Goal: Task Accomplishment & Management: Manage account settings

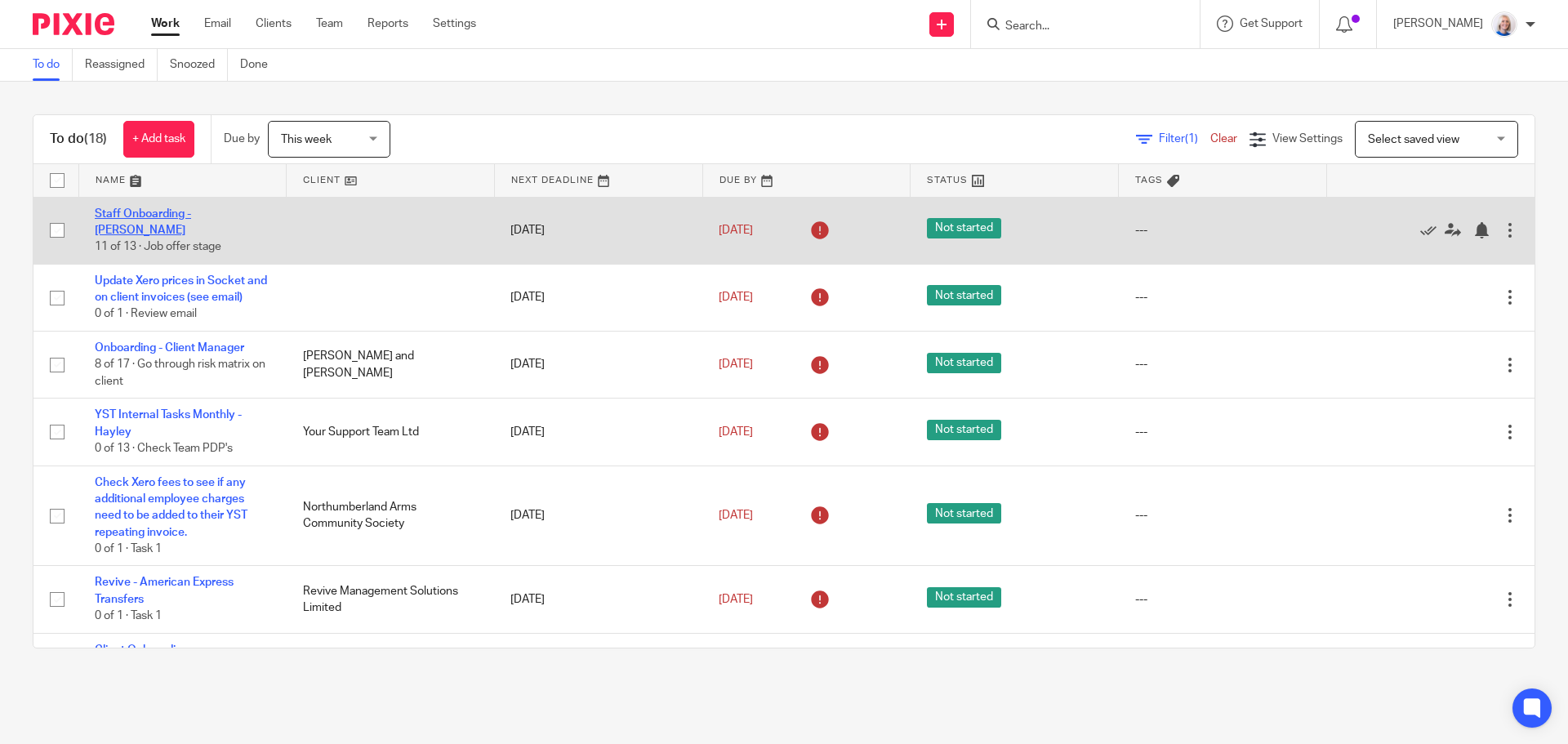
click at [189, 218] on link "Staff Onboarding - [PERSON_NAME]" at bounding box center [142, 222] width 96 height 27
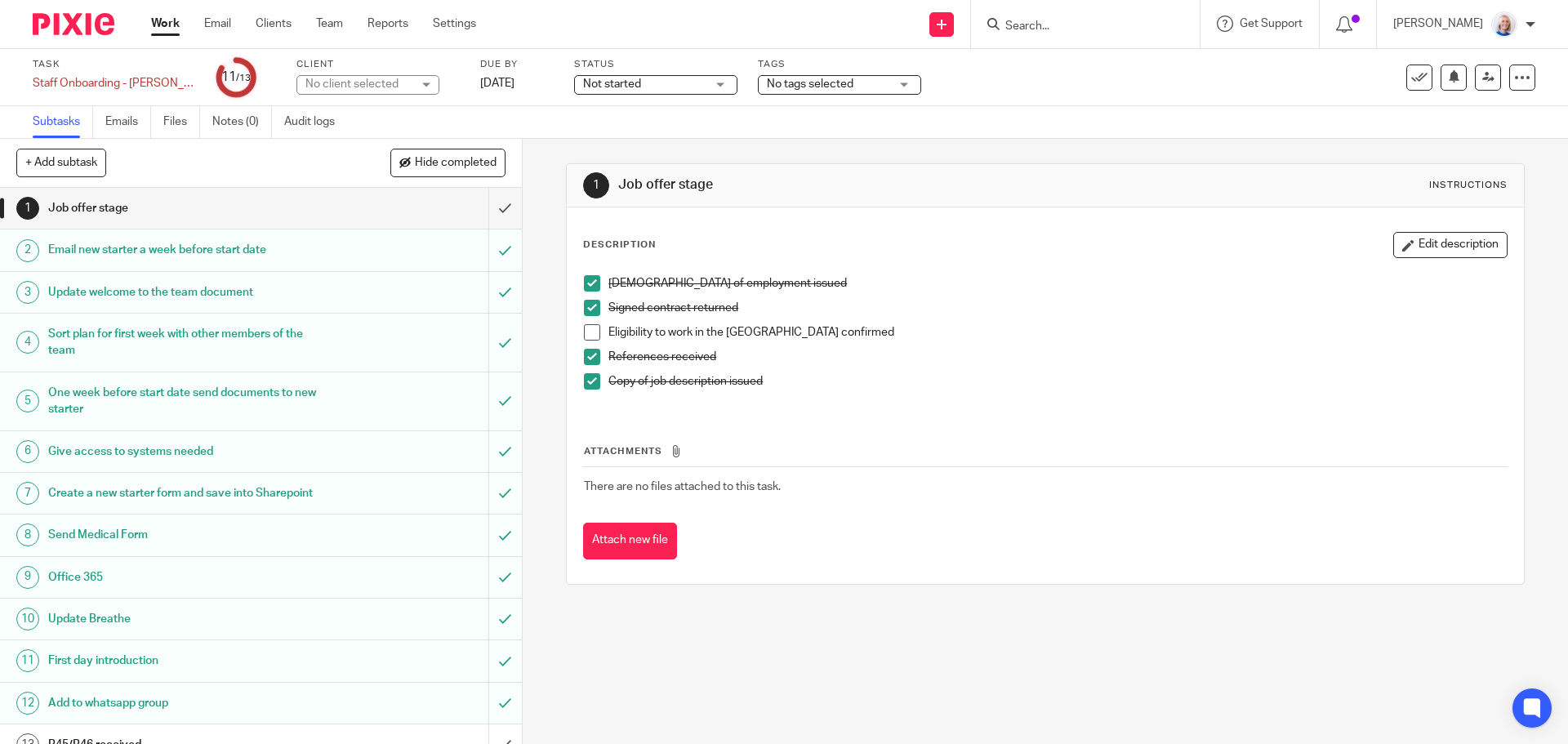
click at [164, 25] on link "Work" at bounding box center [165, 23] width 28 height 17
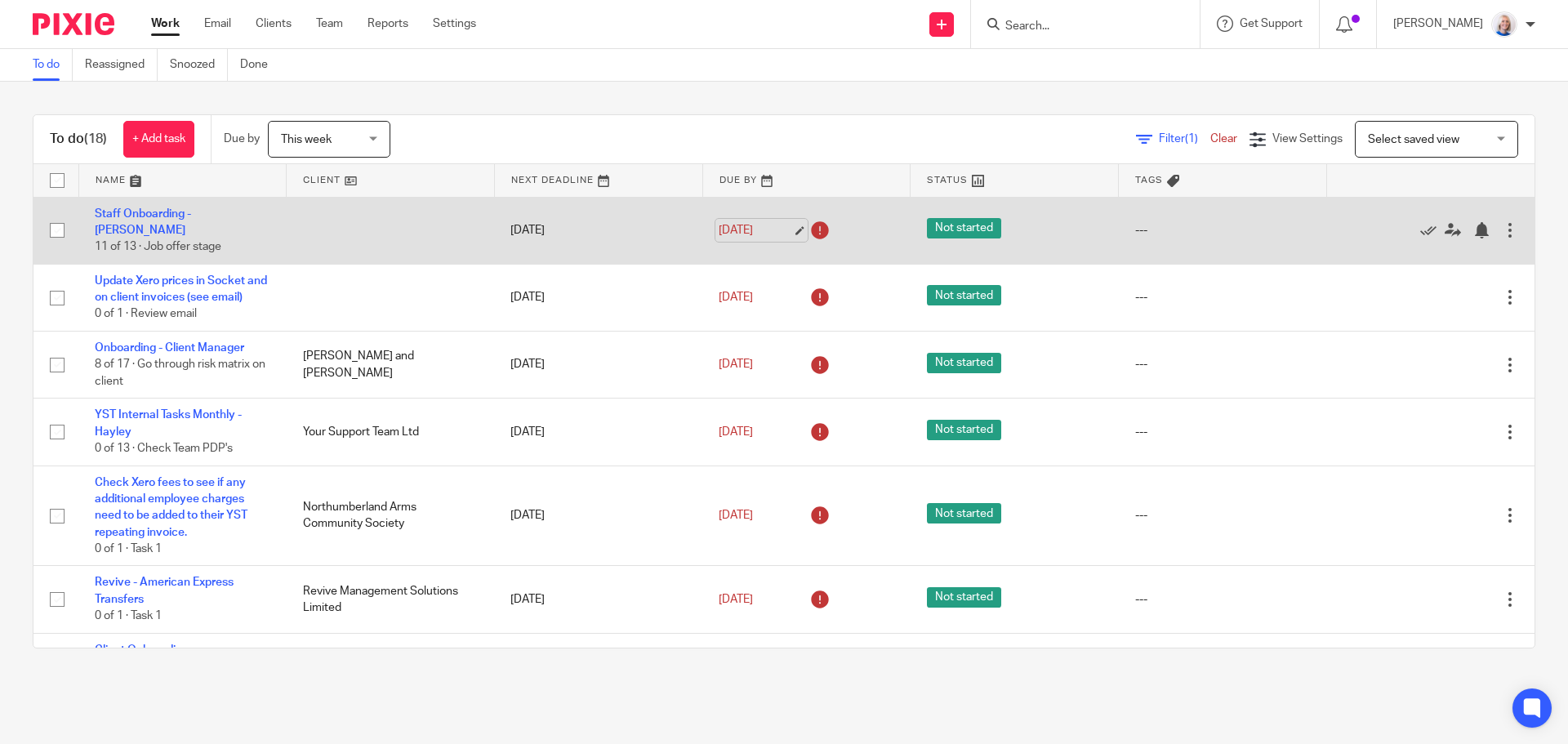
click at [724, 223] on link "[DATE]" at bounding box center [754, 231] width 73 height 18
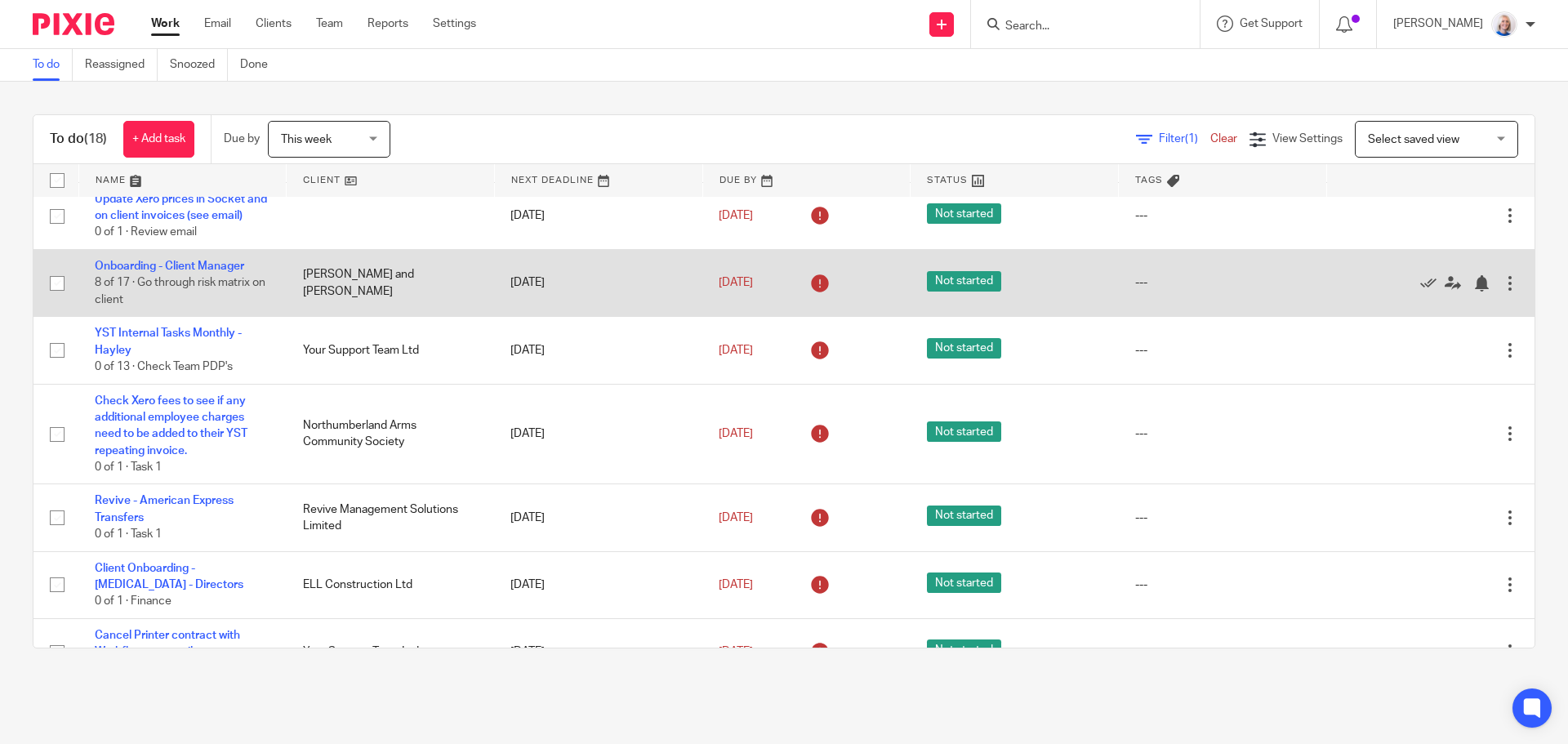
scroll to position [164, 0]
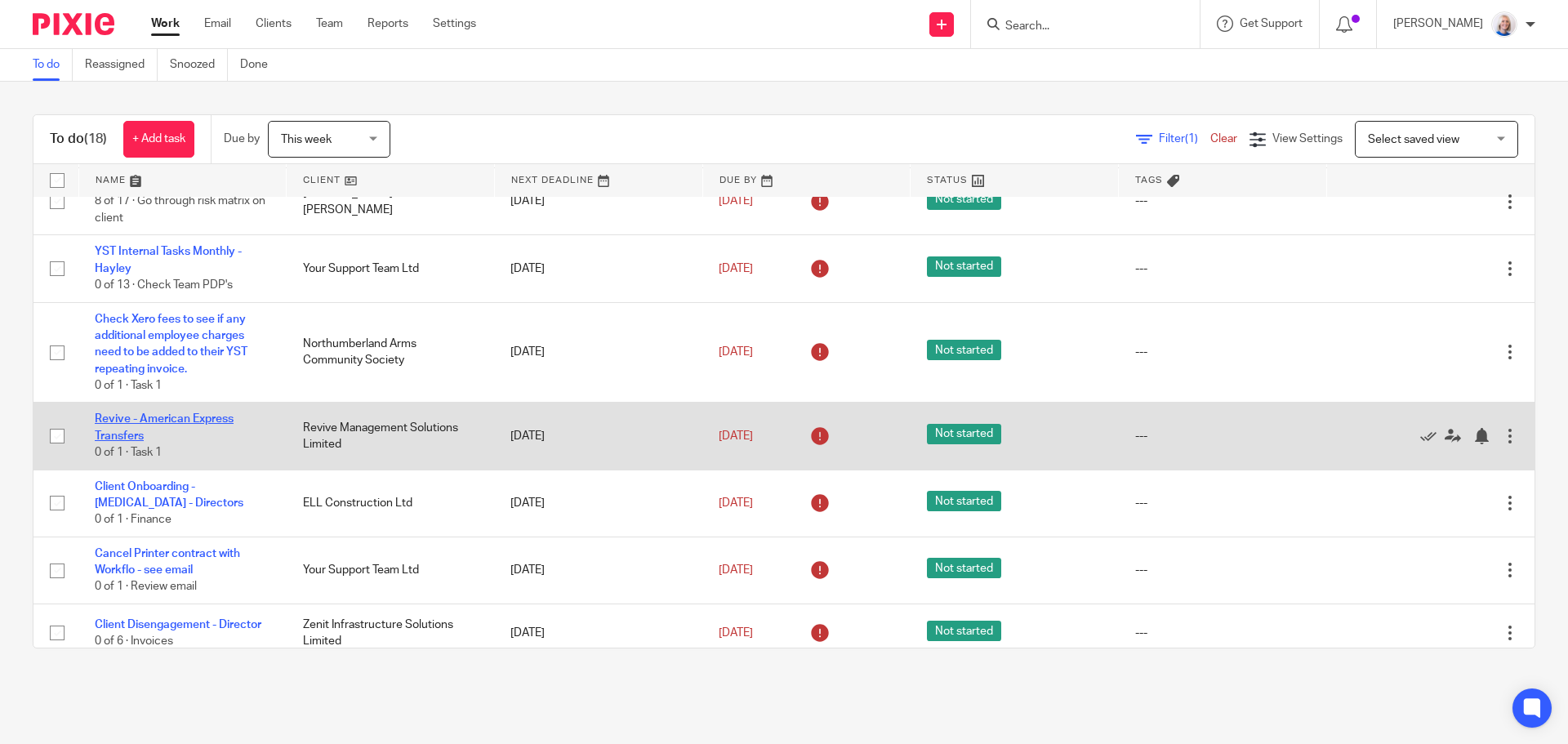
click at [214, 425] on link "Revive - American Express Transfers" at bounding box center [164, 427] width 138 height 27
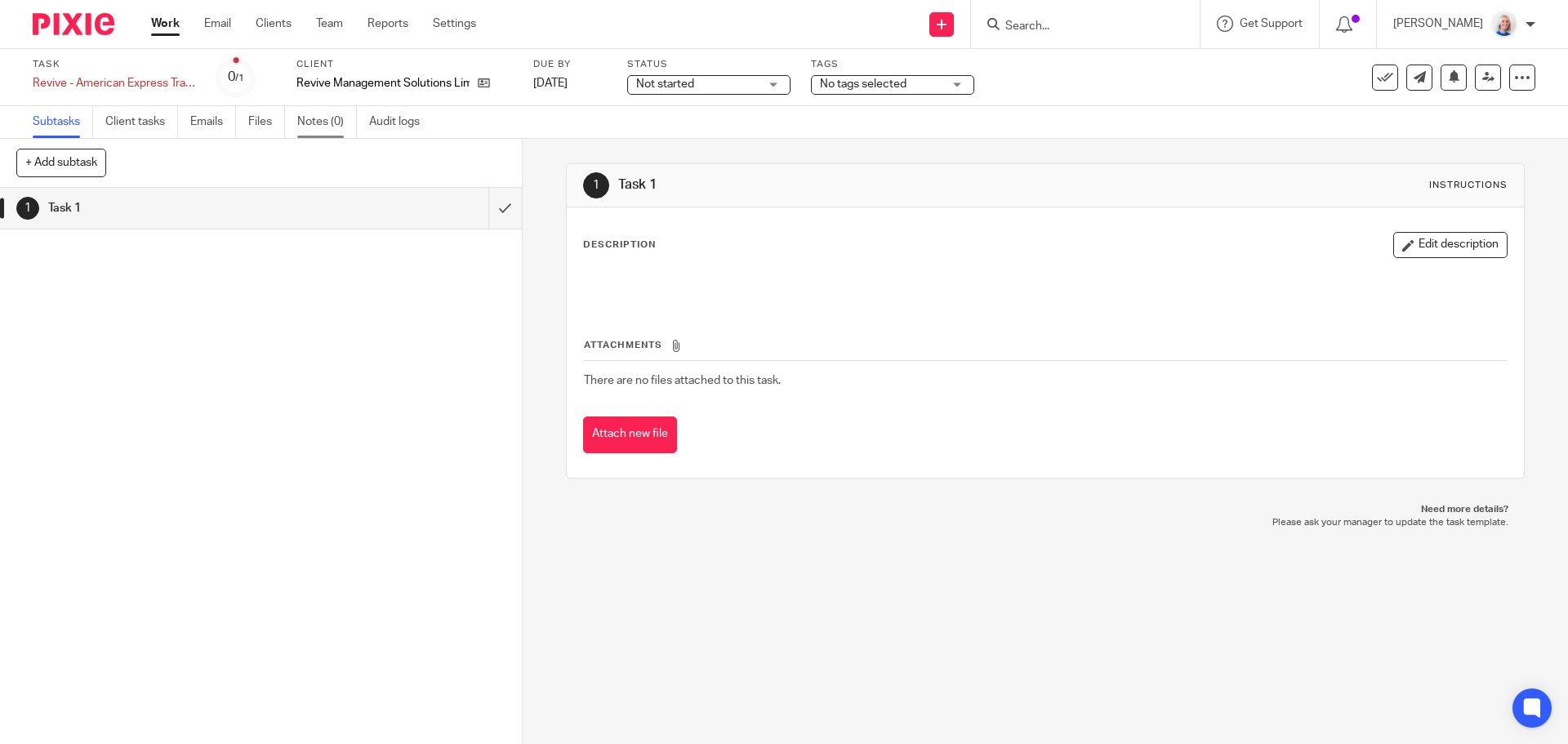
click at [314, 129] on link "Notes (0)" at bounding box center [326, 122] width 59 height 32
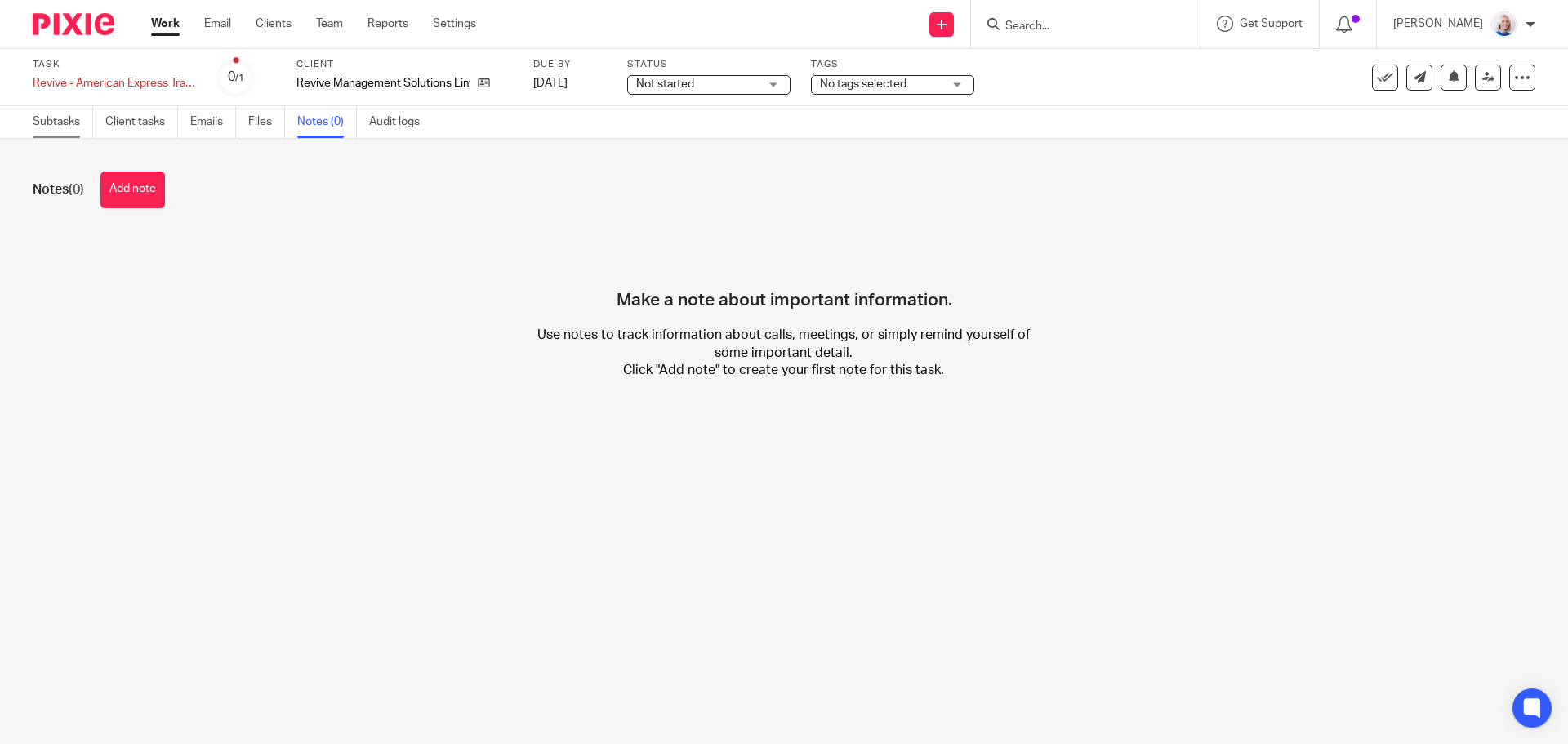
click at [43, 129] on link "Subtasks" at bounding box center [63, 122] width 60 height 32
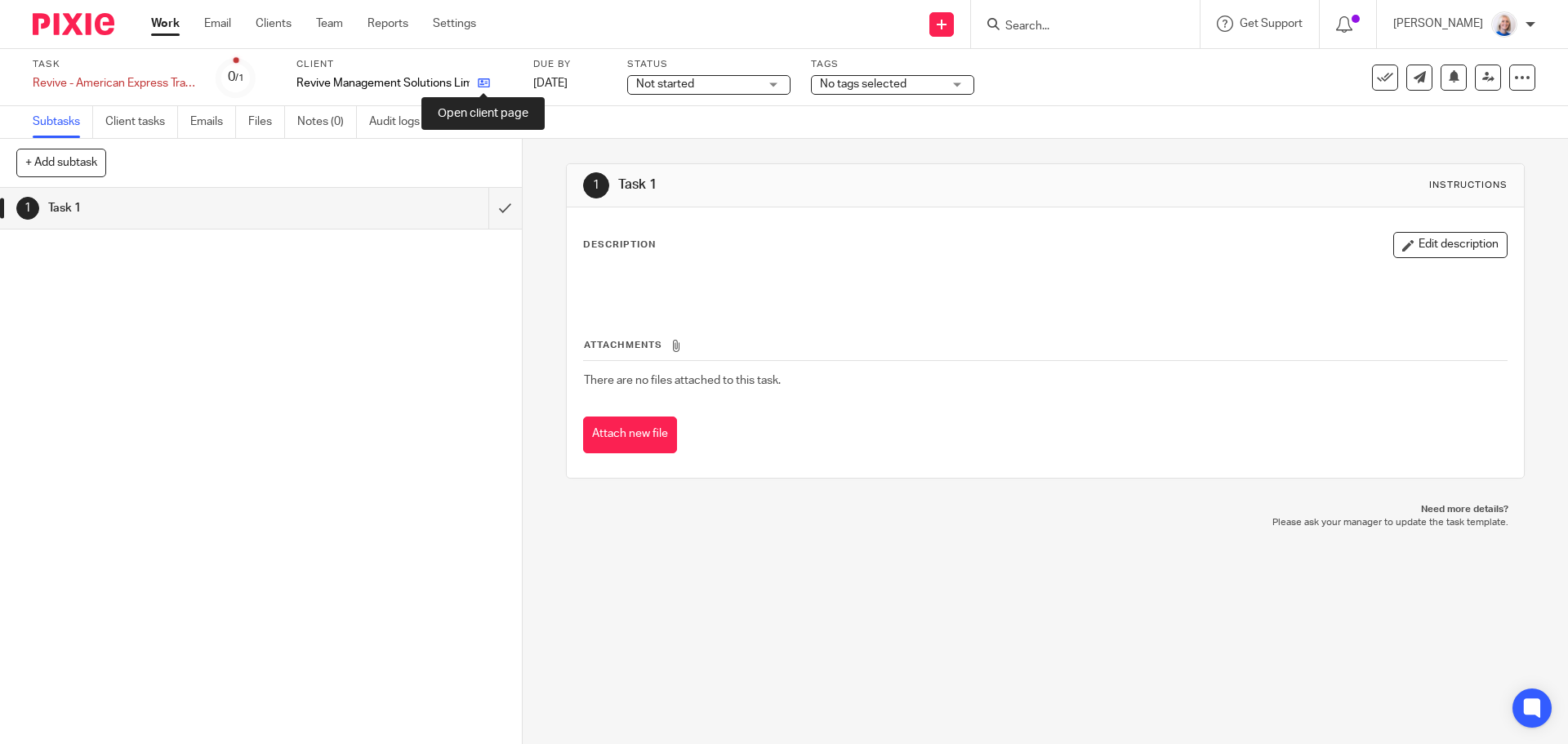
click at [484, 87] on icon at bounding box center [483, 83] width 13 height 13
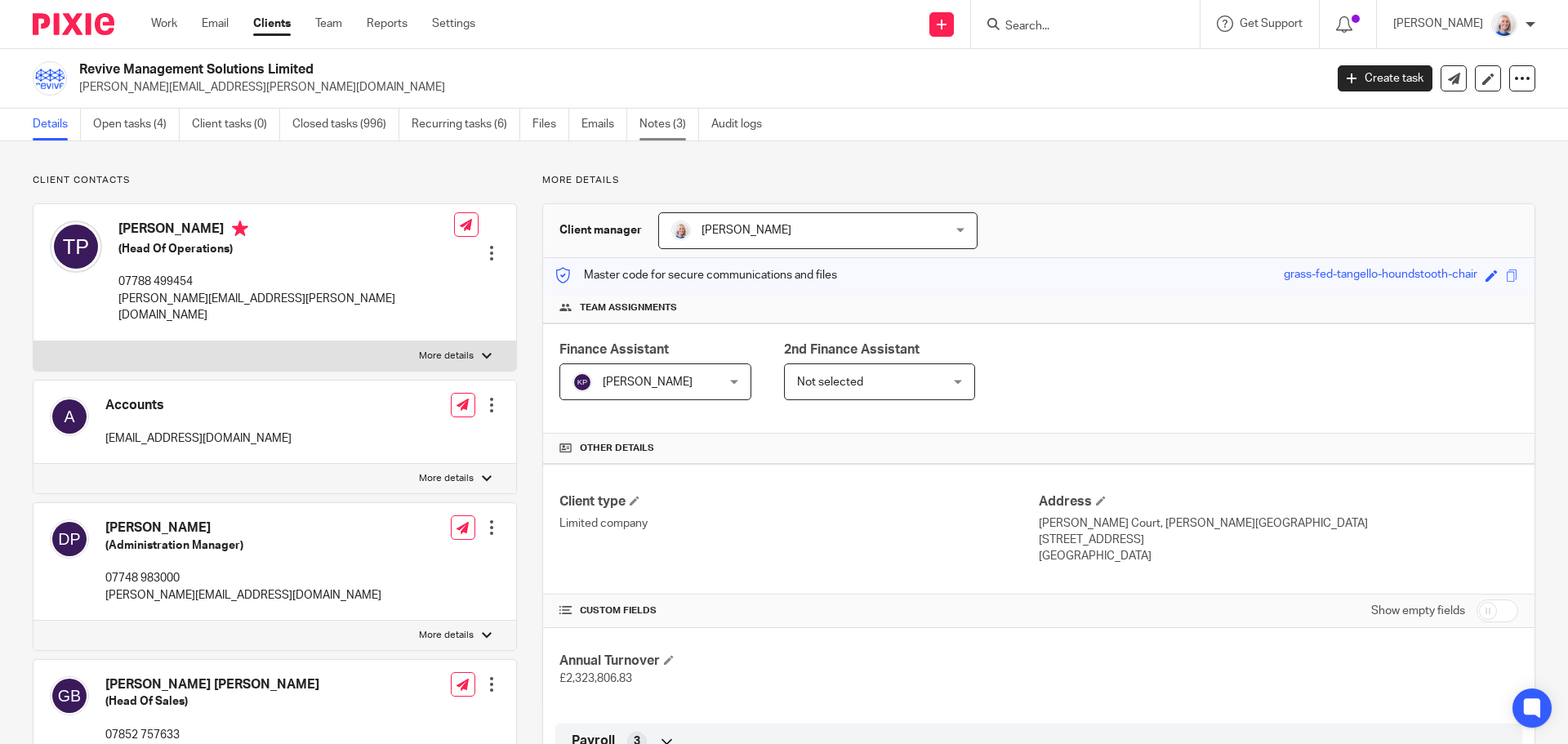
click at [647, 118] on link "Notes (3)" at bounding box center [669, 124] width 59 height 32
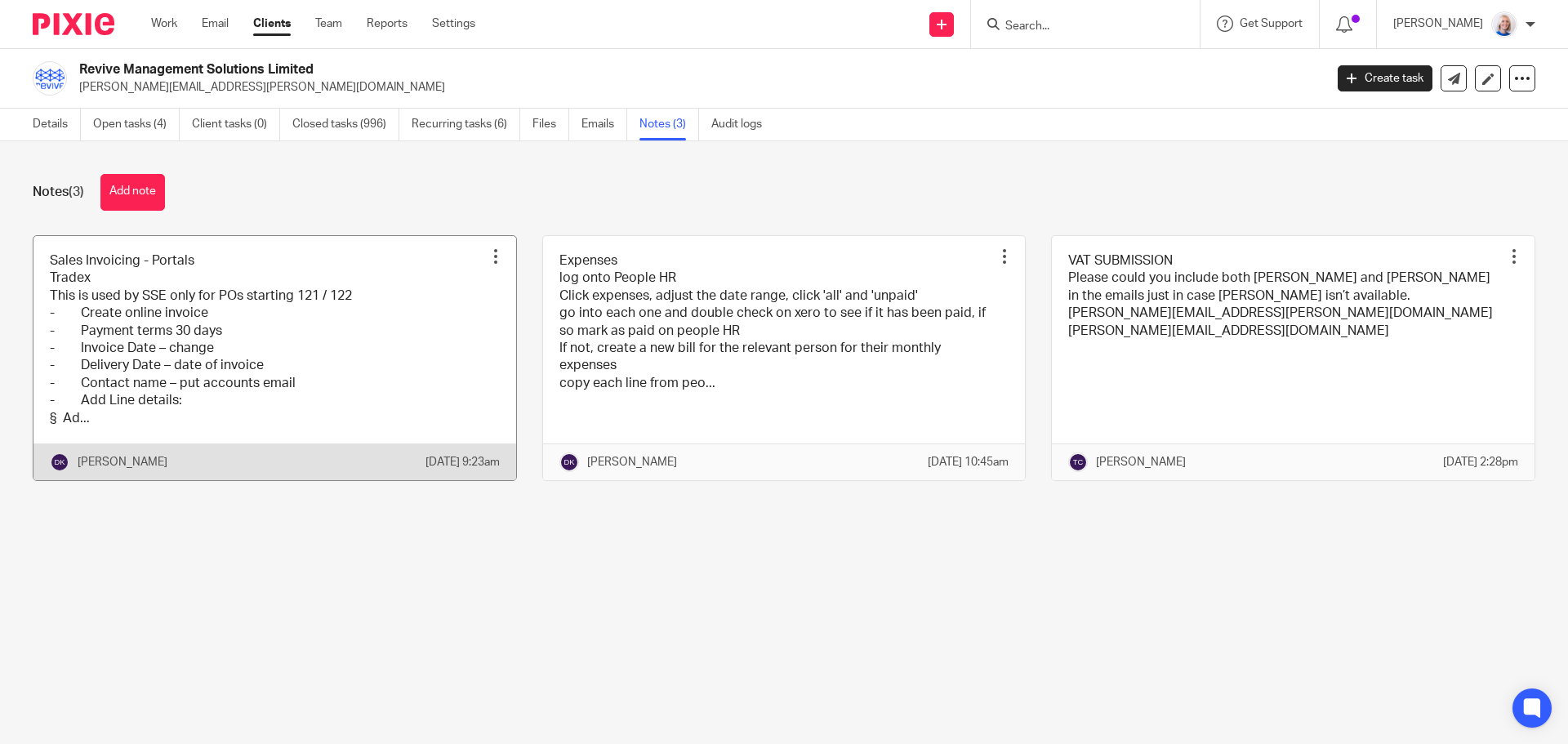
click at [421, 379] on link at bounding box center [274, 358] width 482 height 245
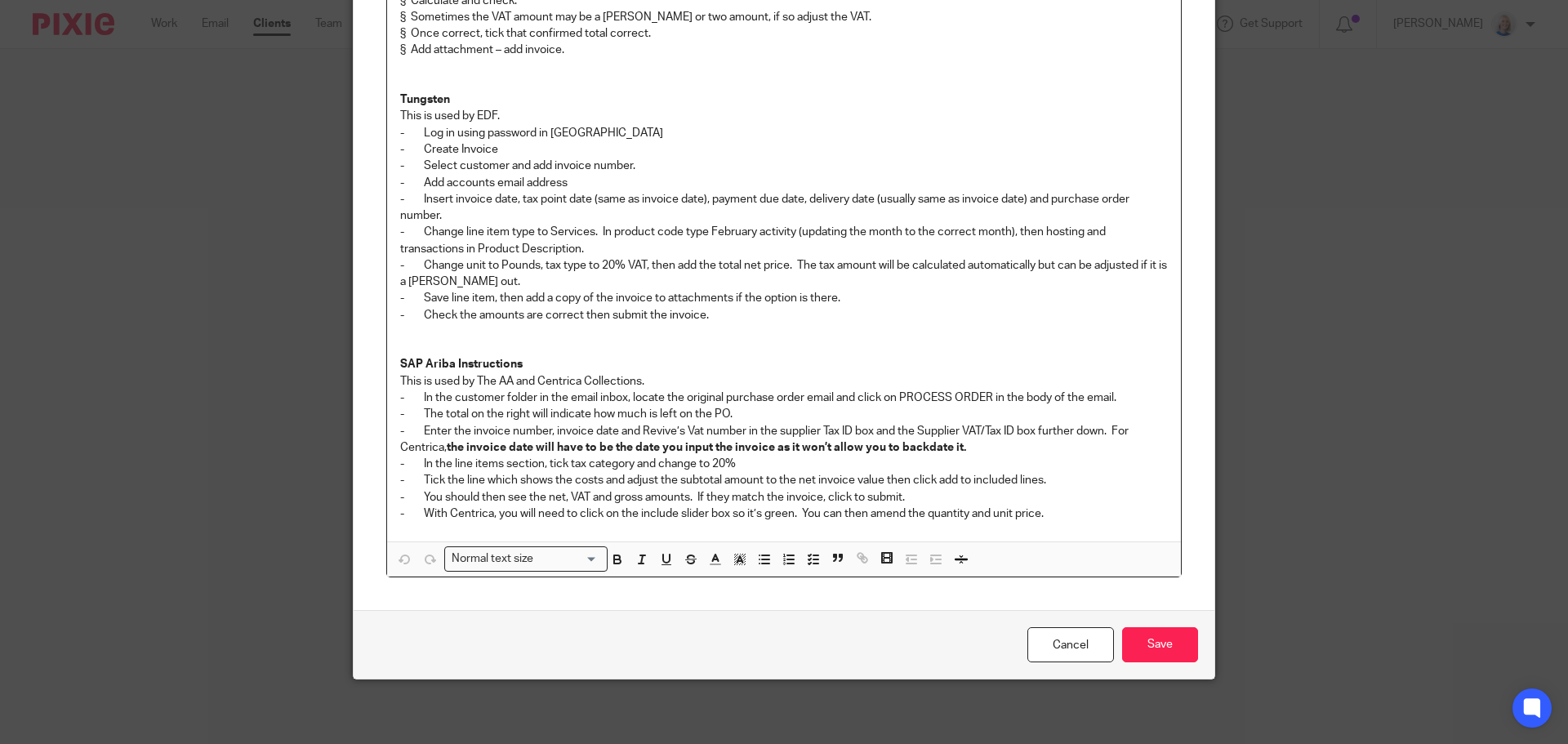
scroll to position [429, 0]
click at [1063, 657] on link "Cancel" at bounding box center [1070, 645] width 87 height 35
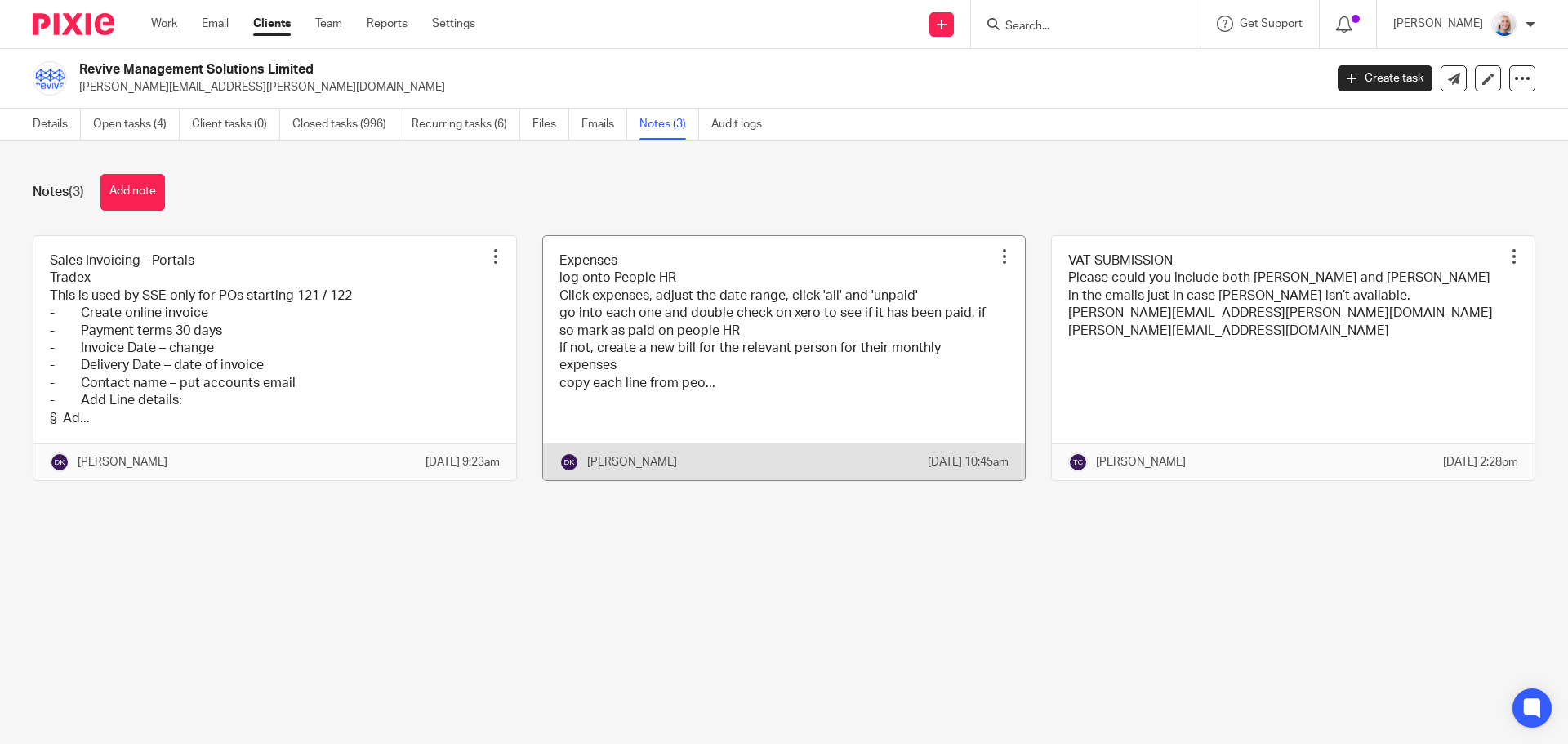
click at [660, 394] on link at bounding box center [784, 358] width 482 height 245
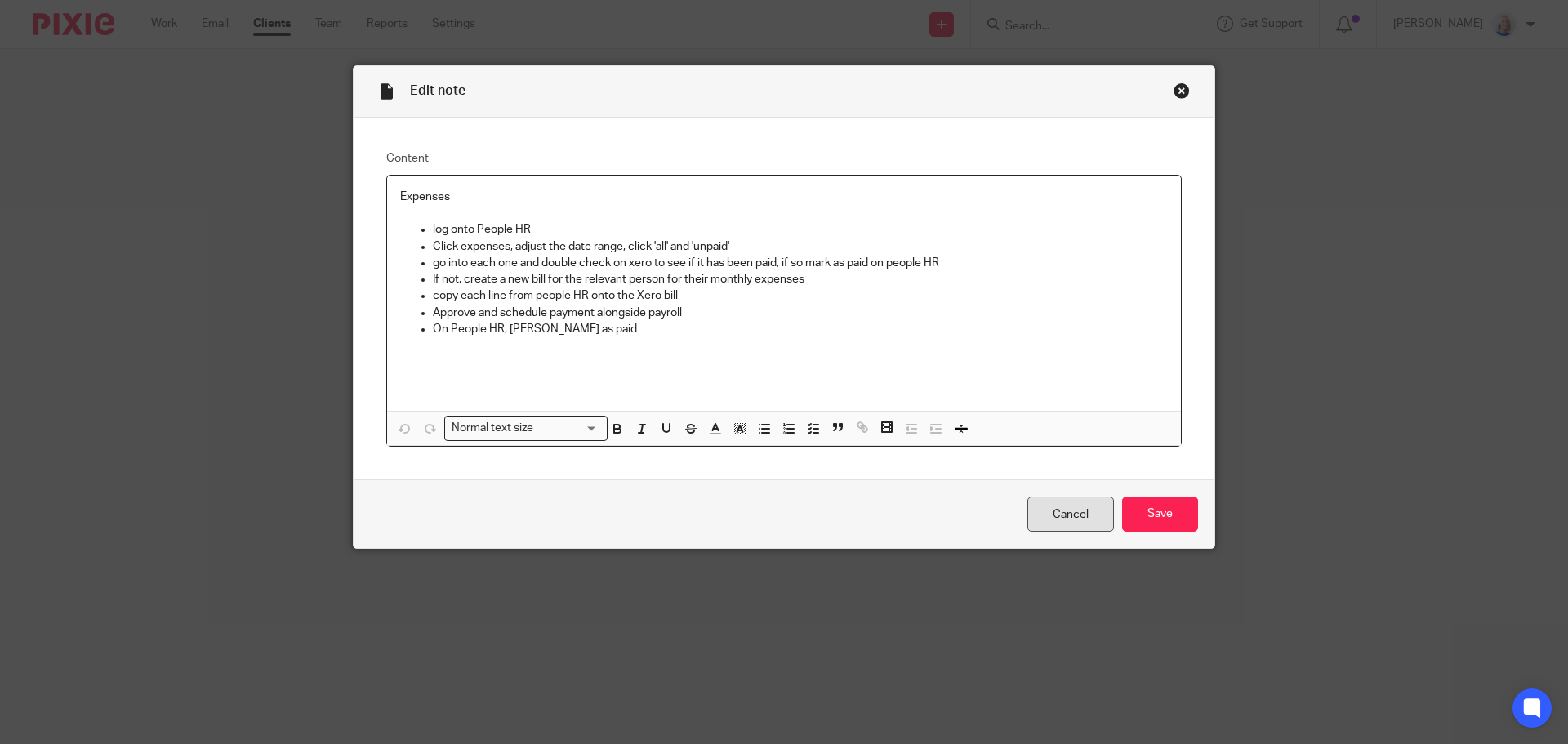
click at [1049, 509] on link "Cancel" at bounding box center [1070, 515] width 87 height 35
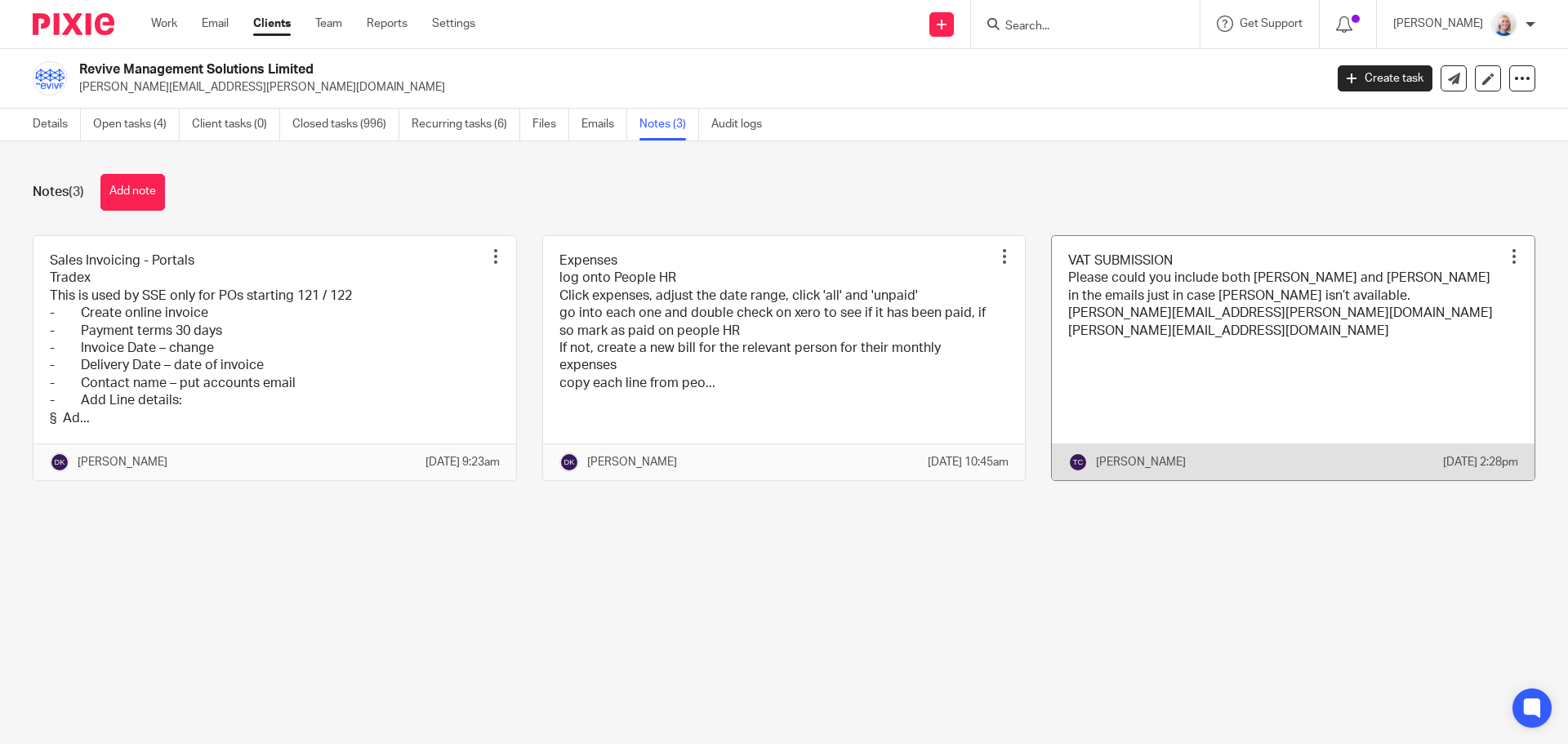
click at [1160, 366] on link at bounding box center [1292, 358] width 482 height 245
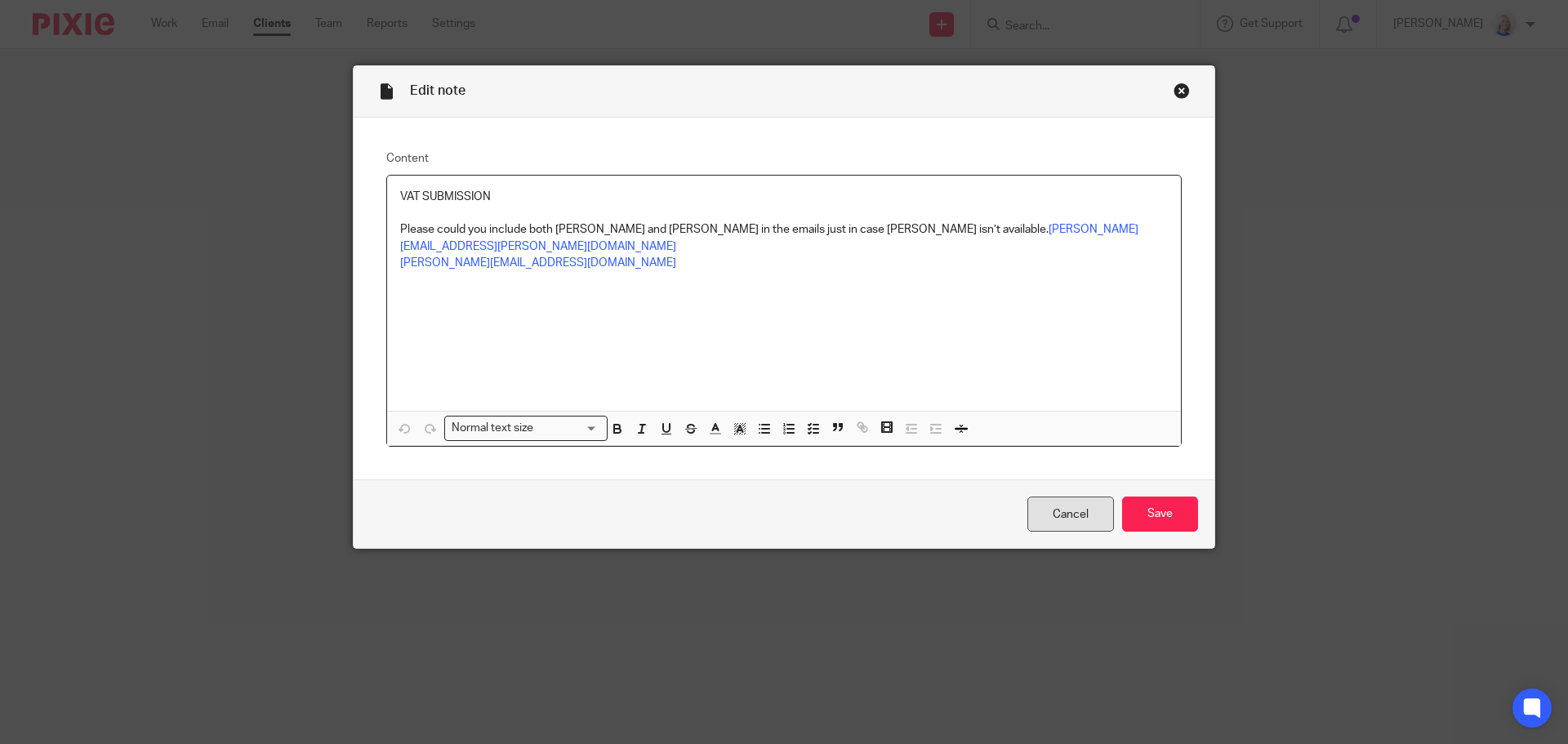
click at [1061, 509] on link "Cancel" at bounding box center [1070, 515] width 87 height 35
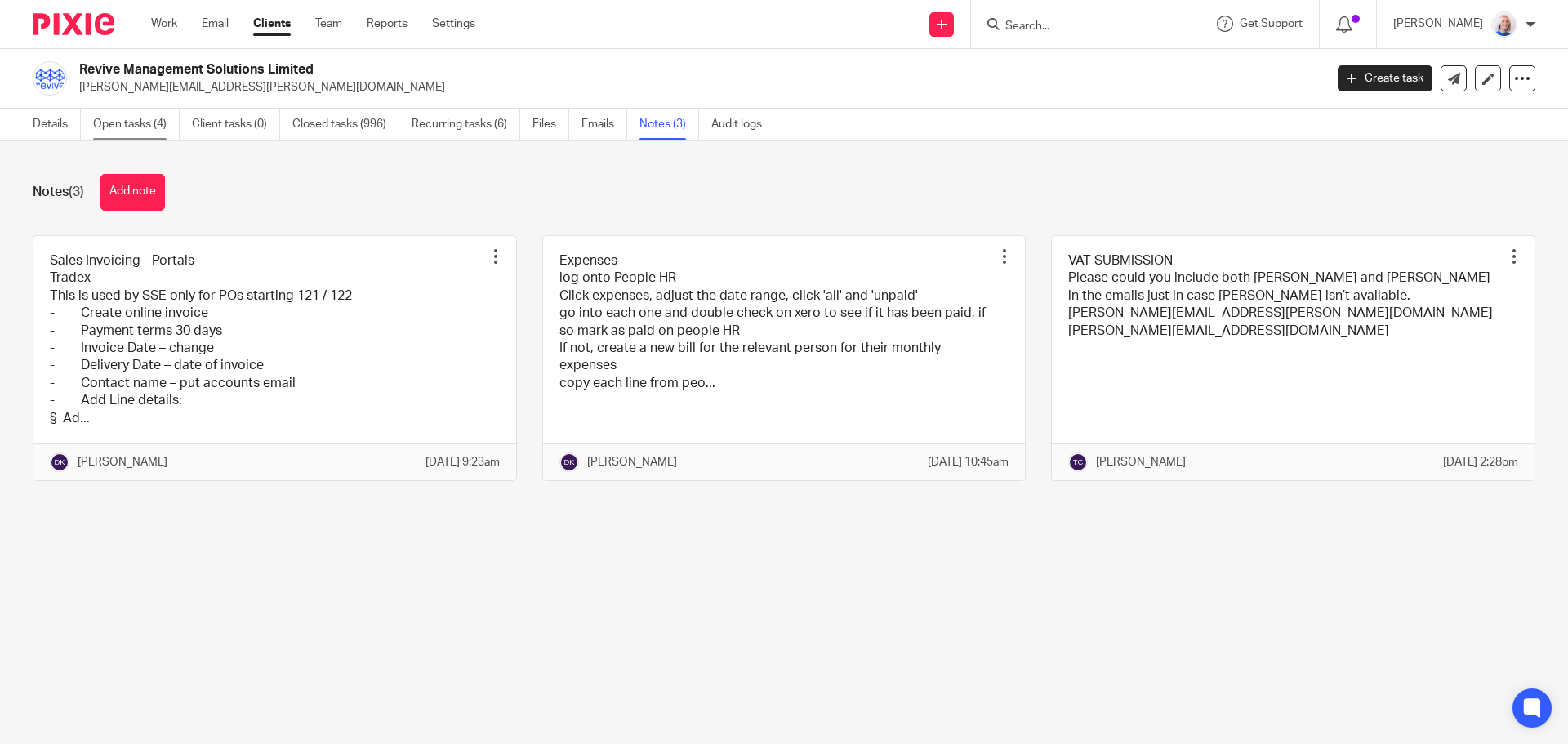
click at [112, 129] on link "Open tasks (4)" at bounding box center [136, 124] width 87 height 32
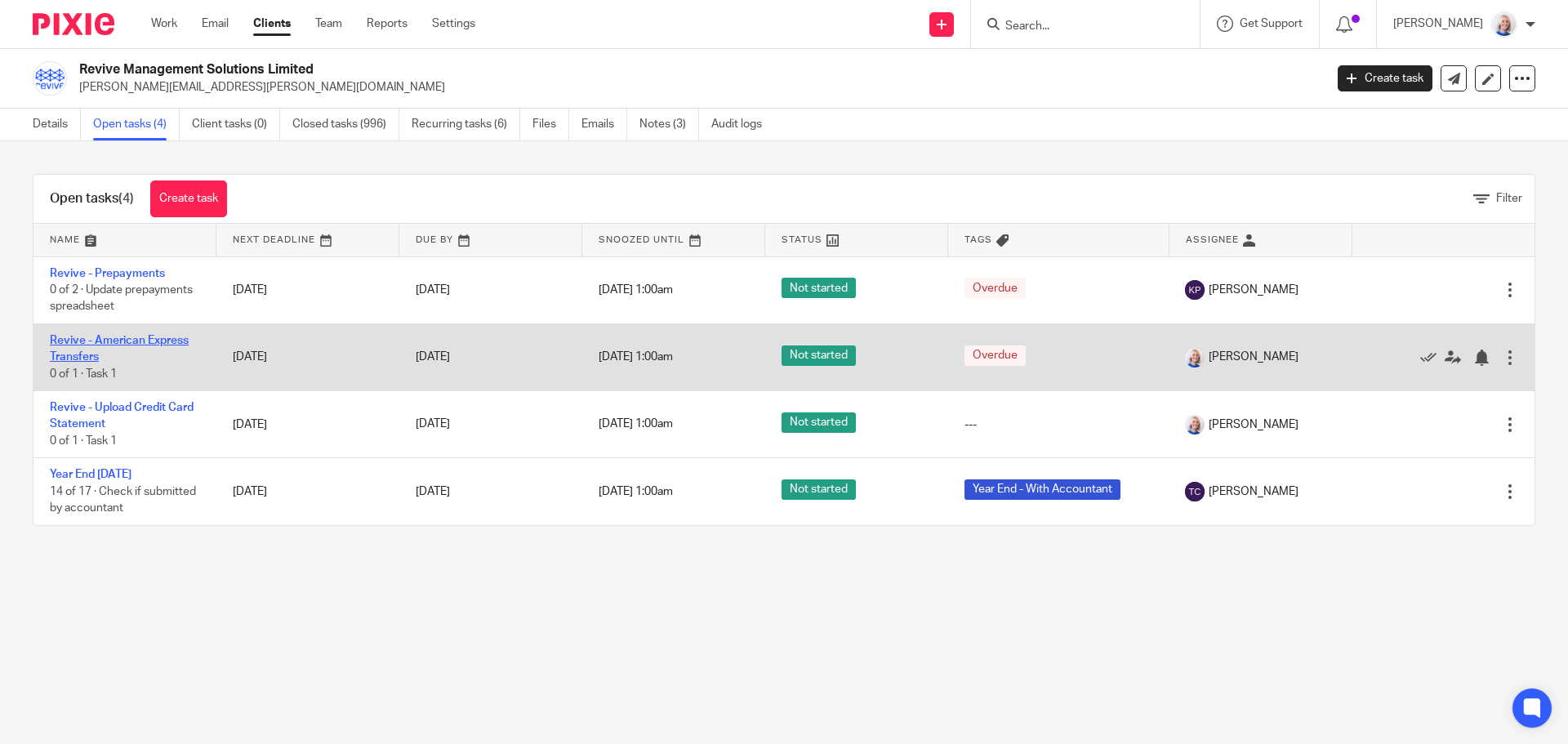
click at [132, 345] on link "Revive - American Express Transfers" at bounding box center [119, 349] width 138 height 27
